Goal: Transaction & Acquisition: Purchase product/service

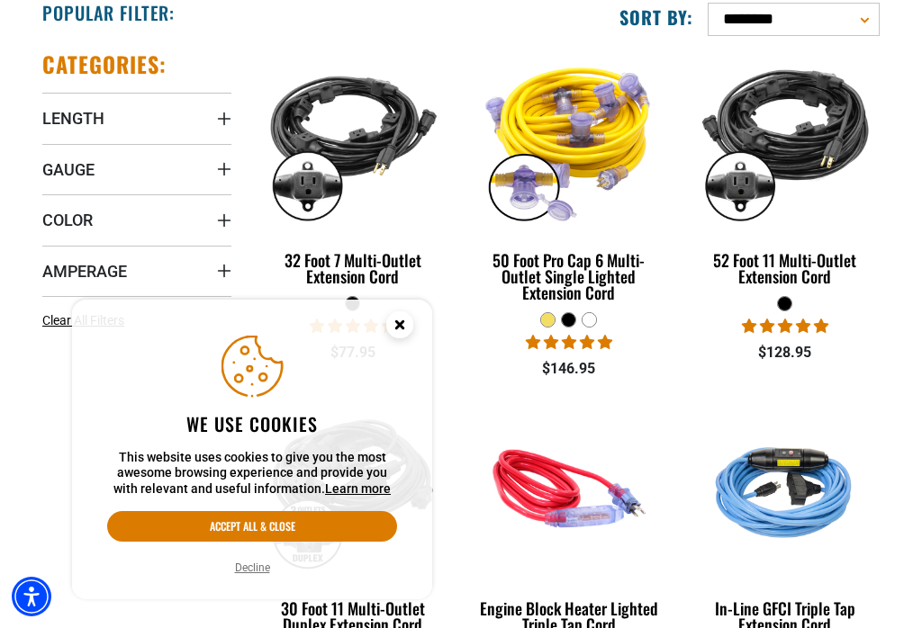
scroll to position [402, 0]
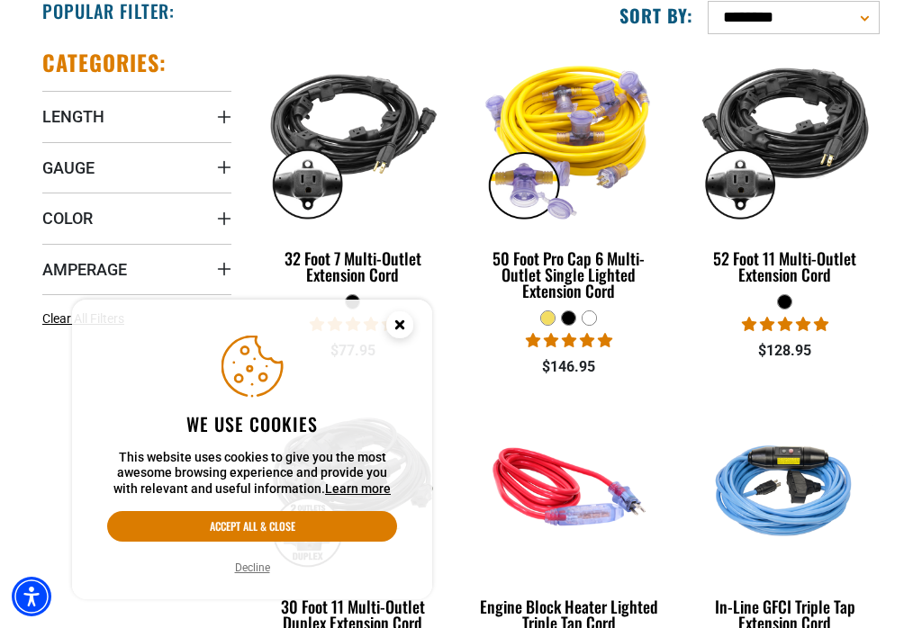
click at [151, 119] on summary "Length" at bounding box center [136, 116] width 189 height 50
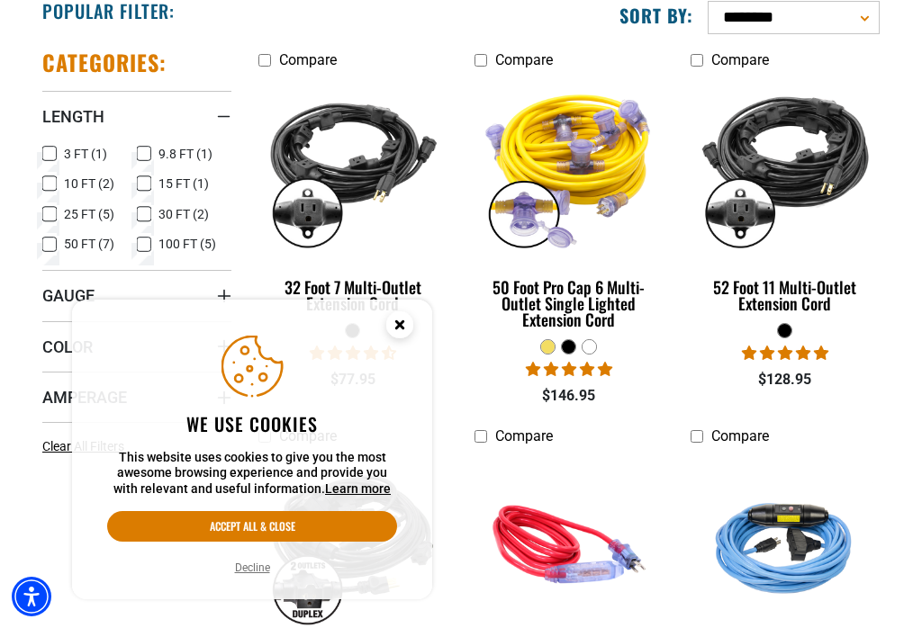
click at [70, 155] on span "3 FT (1)" at bounding box center [85, 154] width 43 height 13
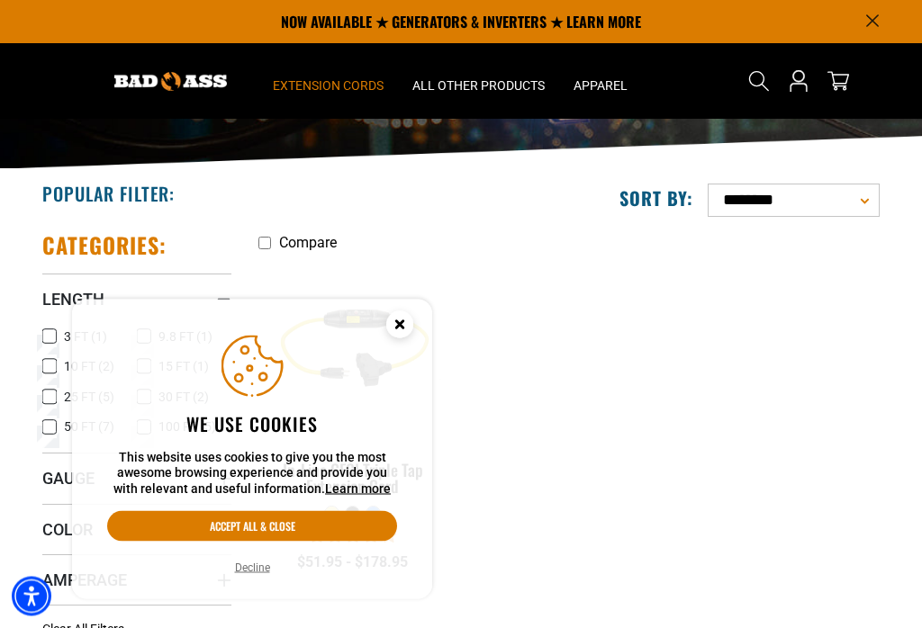
scroll to position [220, 0]
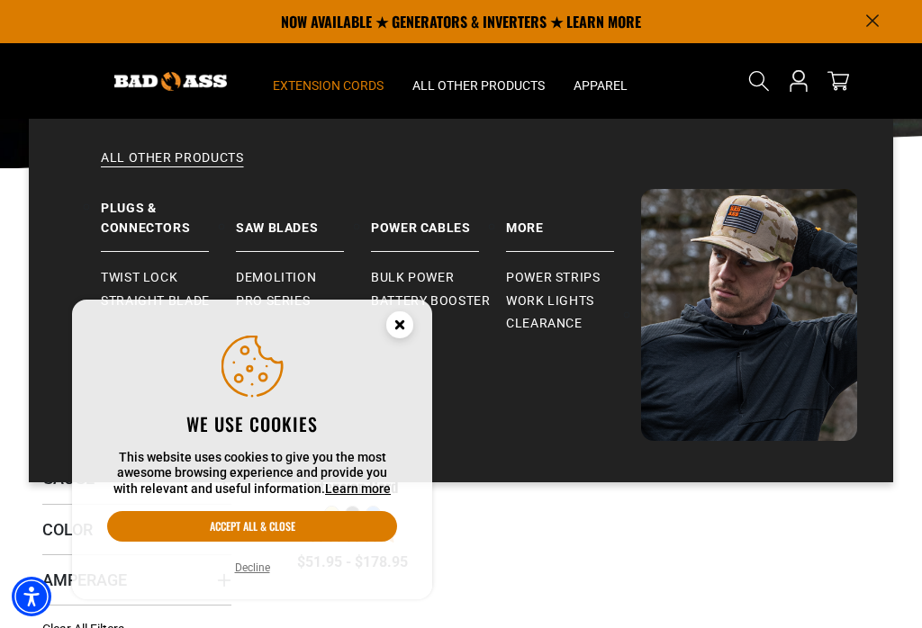
click at [445, 266] on link "Bulk Power" at bounding box center [438, 277] width 135 height 23
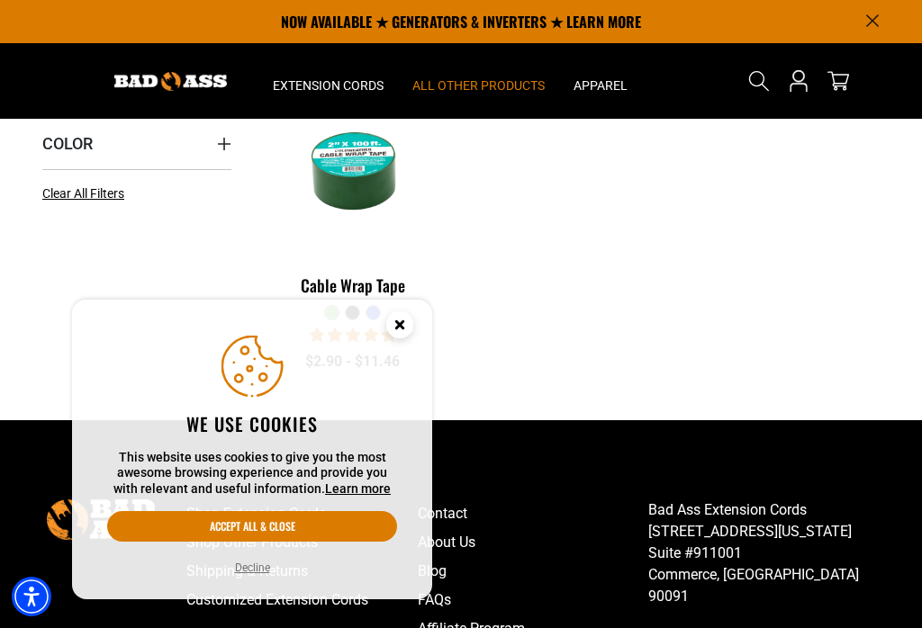
click at [400, 338] on circle "Cookie Consent" at bounding box center [399, 324] width 27 height 27
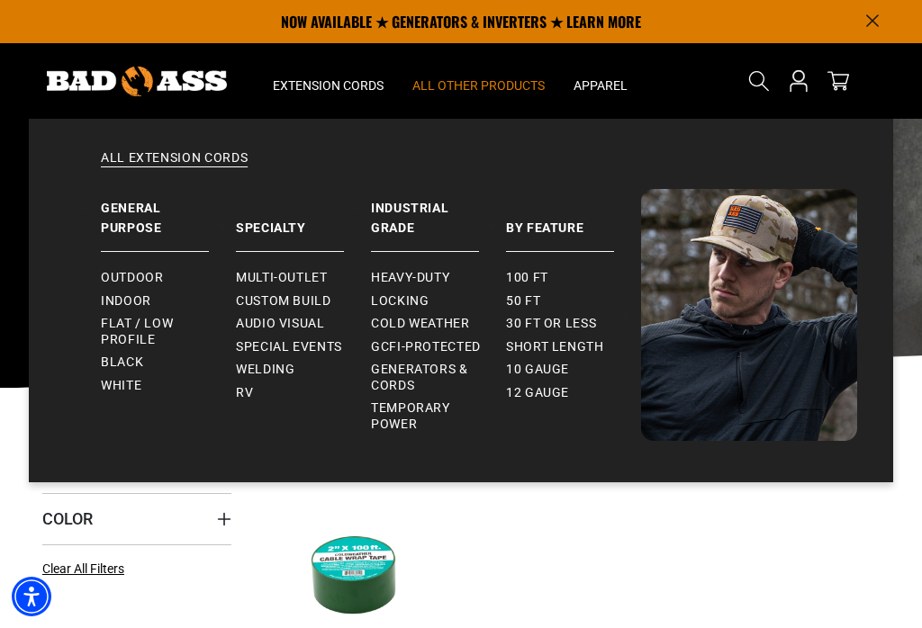
click at [150, 335] on span "Flat / Low Profile" at bounding box center [161, 332] width 121 height 32
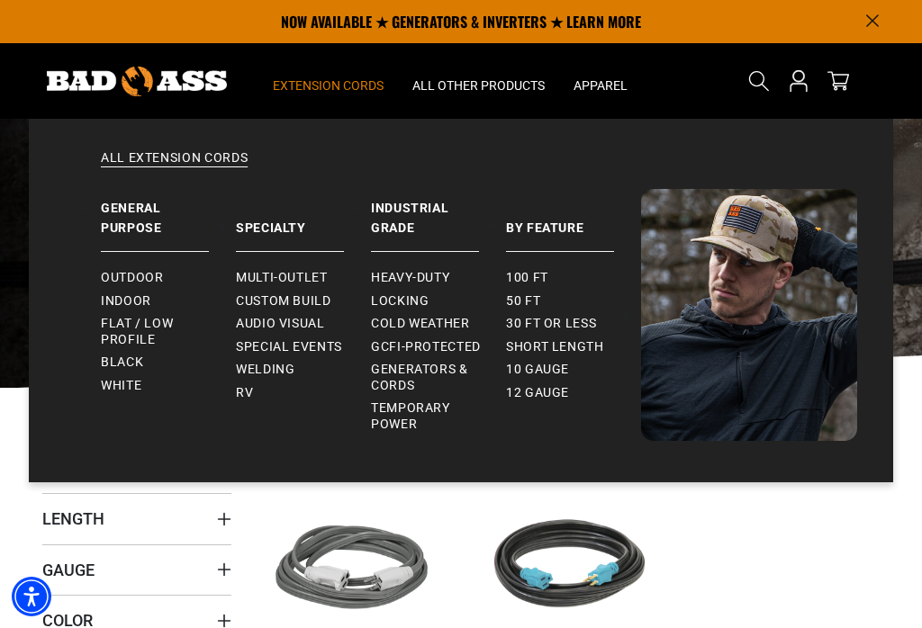
click at [316, 276] on span "Multi-Outlet" at bounding box center [282, 278] width 92 height 16
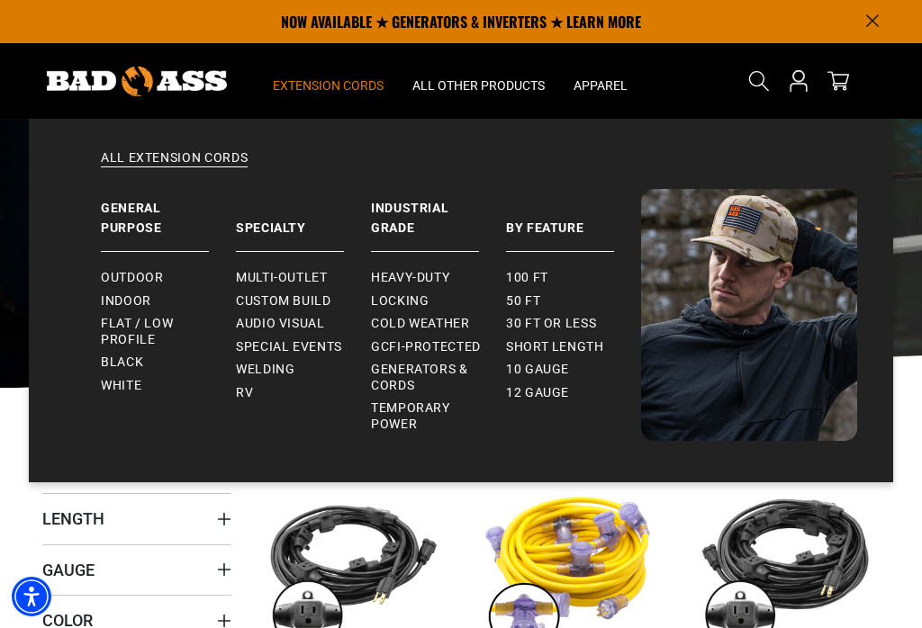
click at [536, 441] on div "All Extension Cords General Purpose Outdoor Indoor" at bounding box center [461, 301] width 864 height 364
click at [453, 274] on link "Heavy-Duty" at bounding box center [438, 277] width 135 height 23
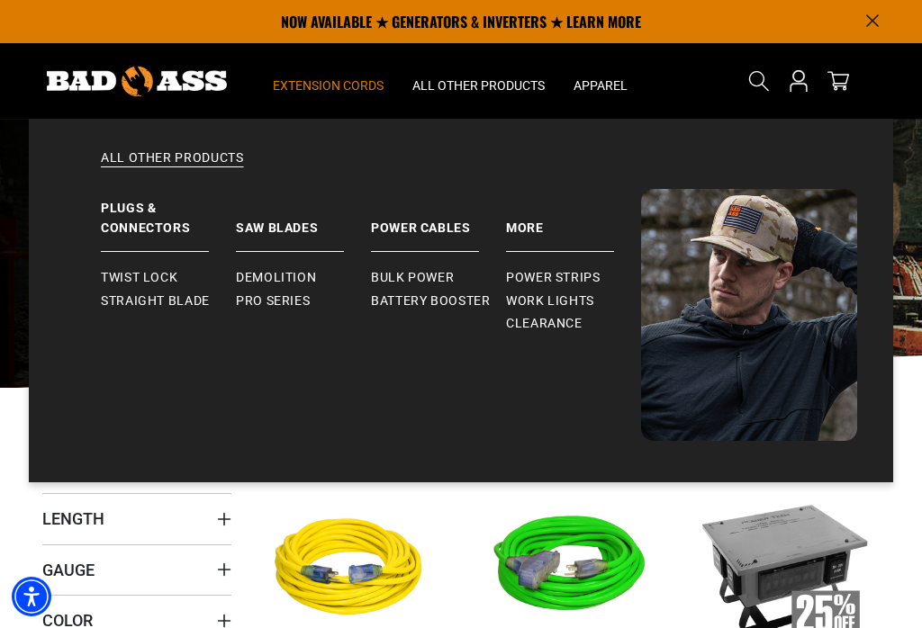
click at [590, 268] on link "Power Strips" at bounding box center [573, 277] width 135 height 23
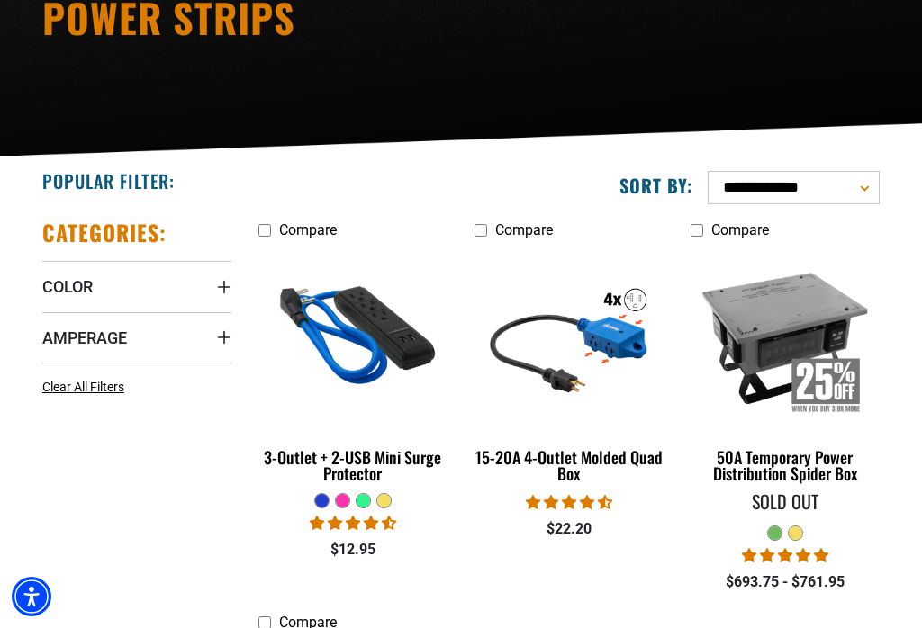
scroll to position [232, 0]
click at [625, 332] on img at bounding box center [569, 337] width 194 height 175
